Goal: Find contact information: Find contact information

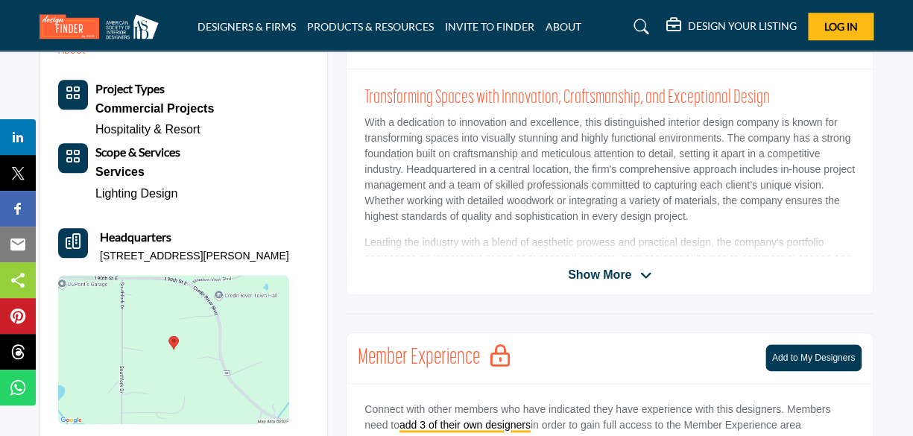
scroll to position [365, 0]
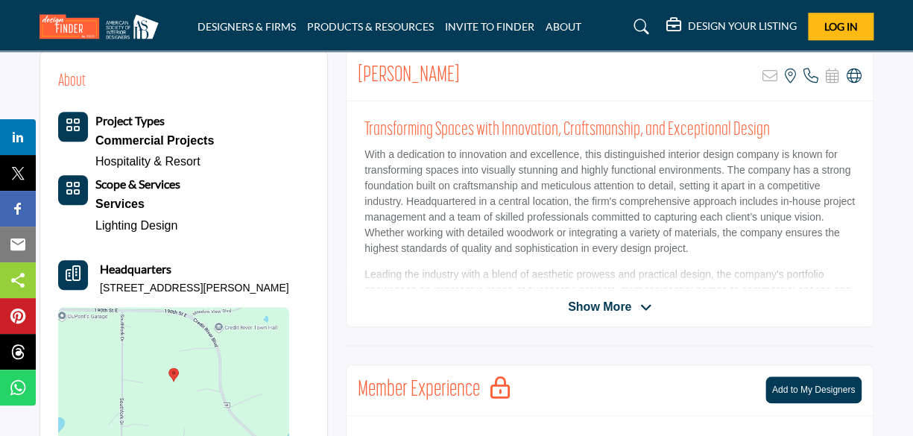
click at [609, 306] on span "Show More" at bounding box center [599, 307] width 63 height 18
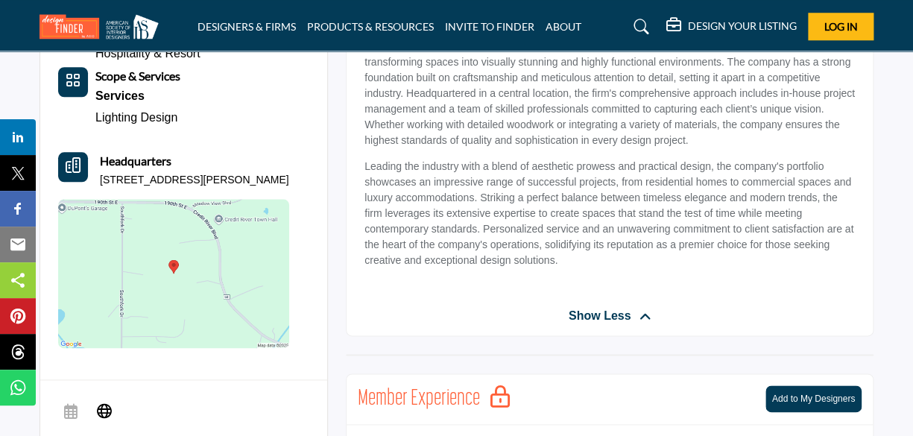
scroll to position [440, 0]
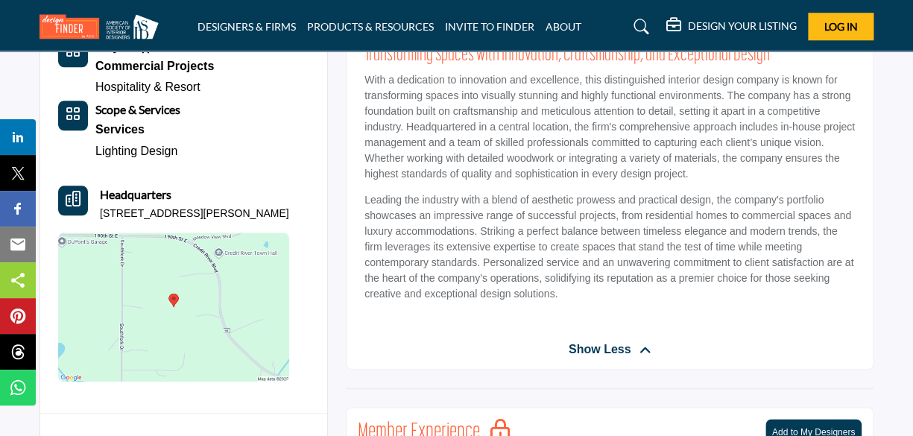
click at [216, 276] on img at bounding box center [173, 307] width 231 height 149
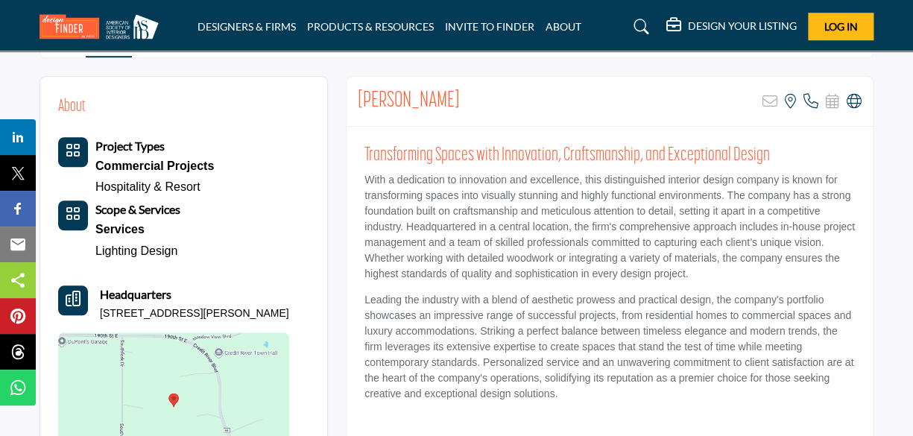
scroll to position [291, 0]
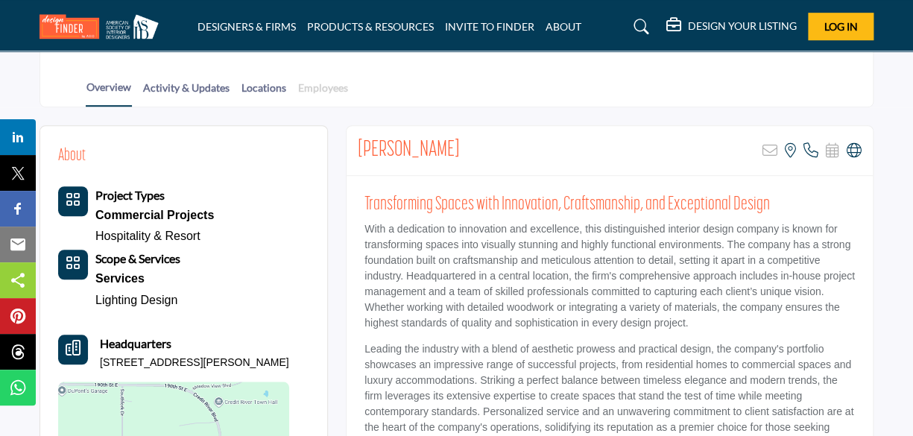
click at [323, 87] on link "Employees" at bounding box center [322, 93] width 51 height 26
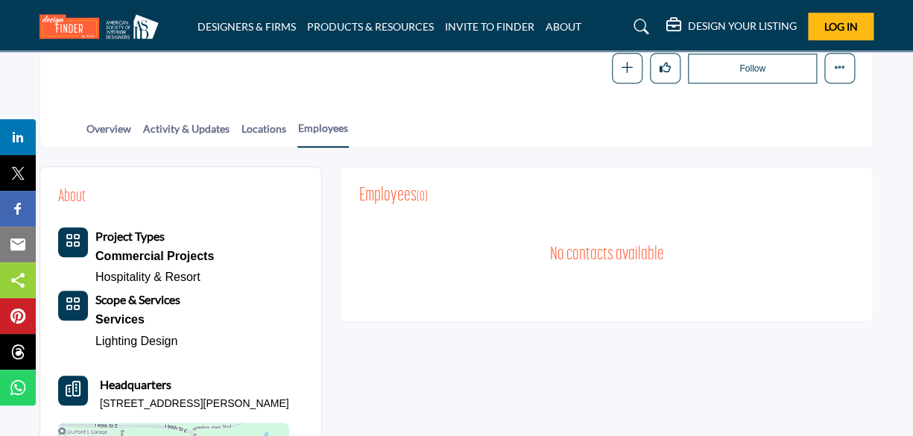
scroll to position [224, 0]
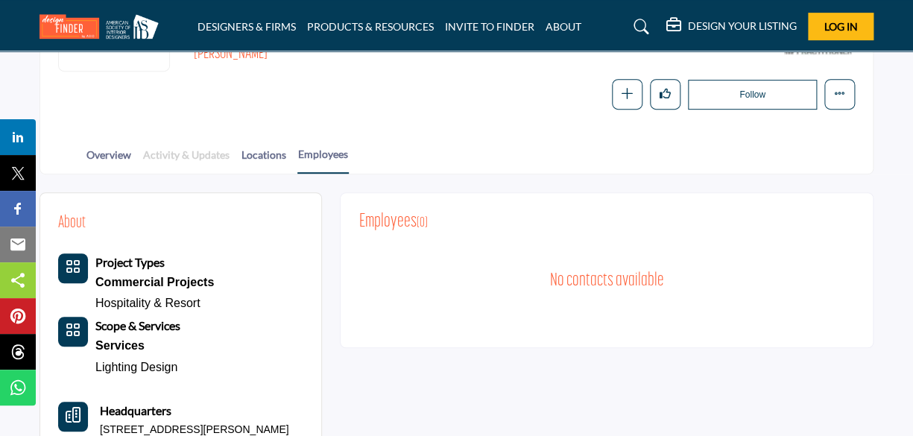
click at [180, 154] on link "Activity & Updates" at bounding box center [186, 160] width 88 height 26
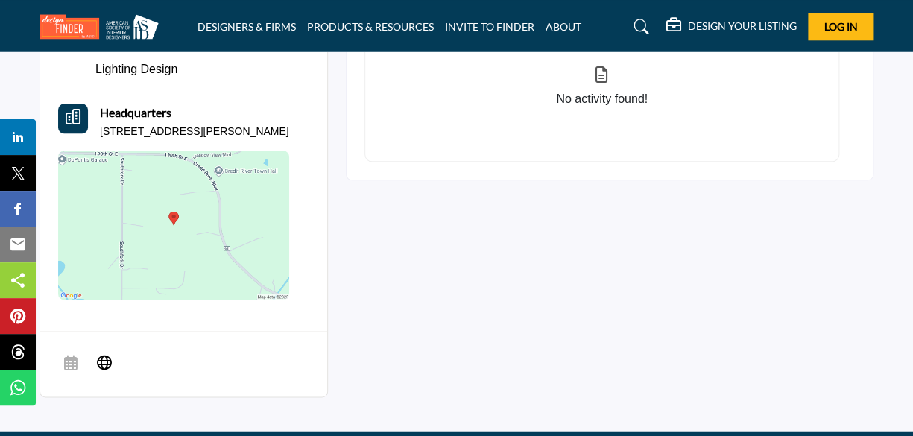
scroll to position [671, 0]
